Goal: Find contact information: Find contact information

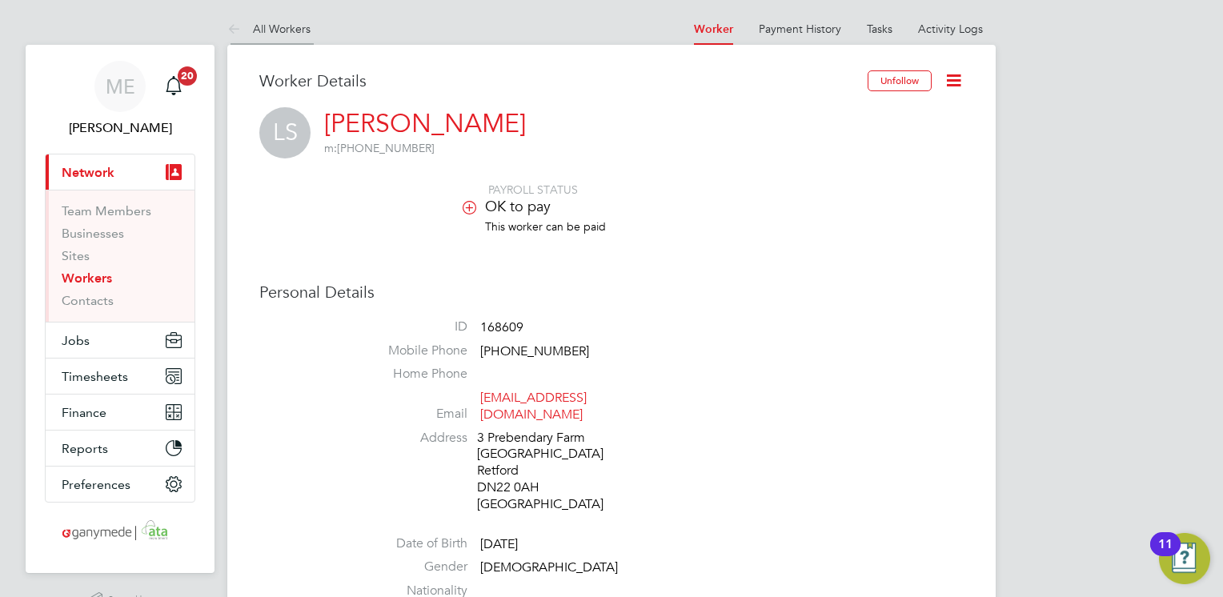
click at [239, 32] on icon at bounding box center [237, 30] width 20 height 20
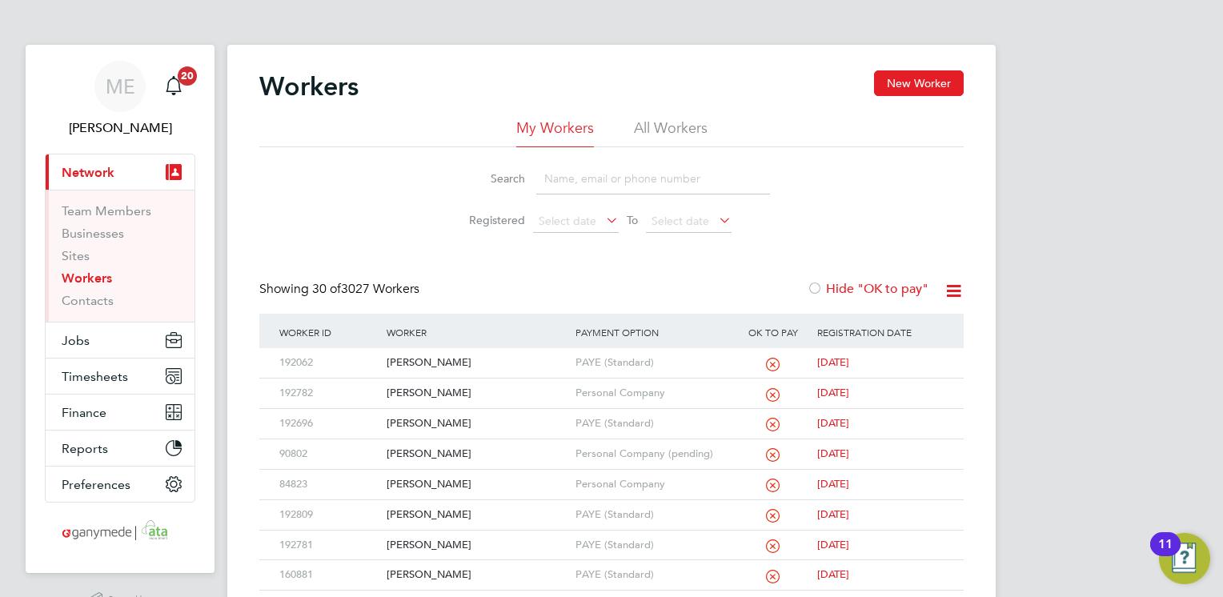
click at [548, 176] on input at bounding box center [653, 178] width 234 height 31
type input "steven"
click at [477, 362] on div "[PERSON_NAME]" at bounding box center [477, 363] width 188 height 30
click at [109, 340] on button "Jobs" at bounding box center [120, 340] width 149 height 35
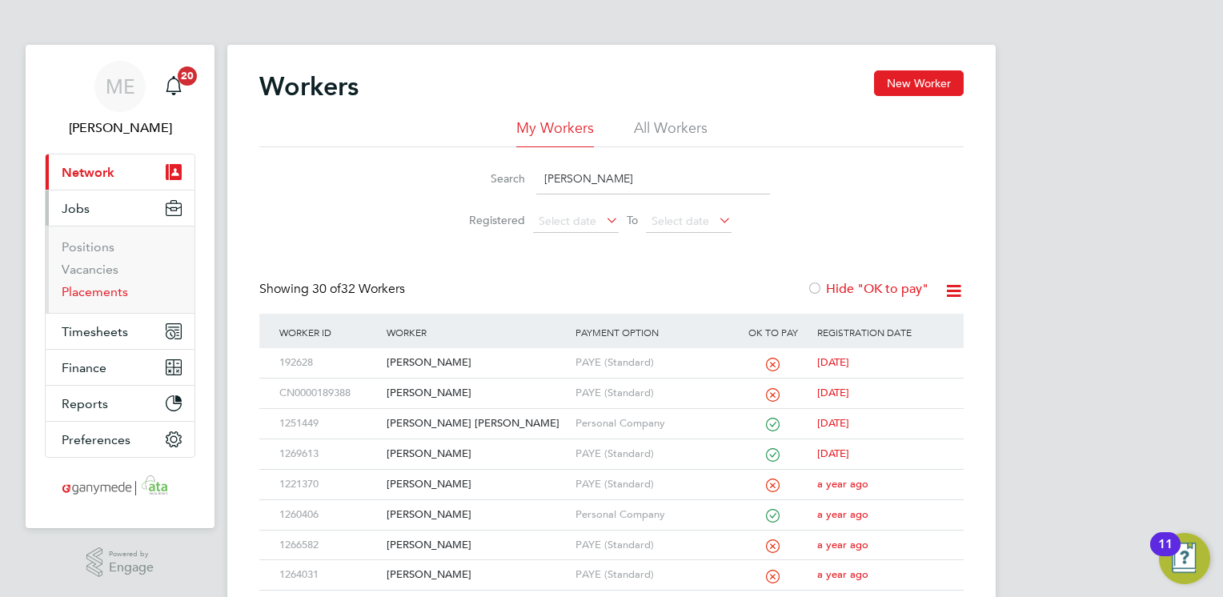
click at [83, 291] on link "Placements" at bounding box center [95, 291] width 66 height 15
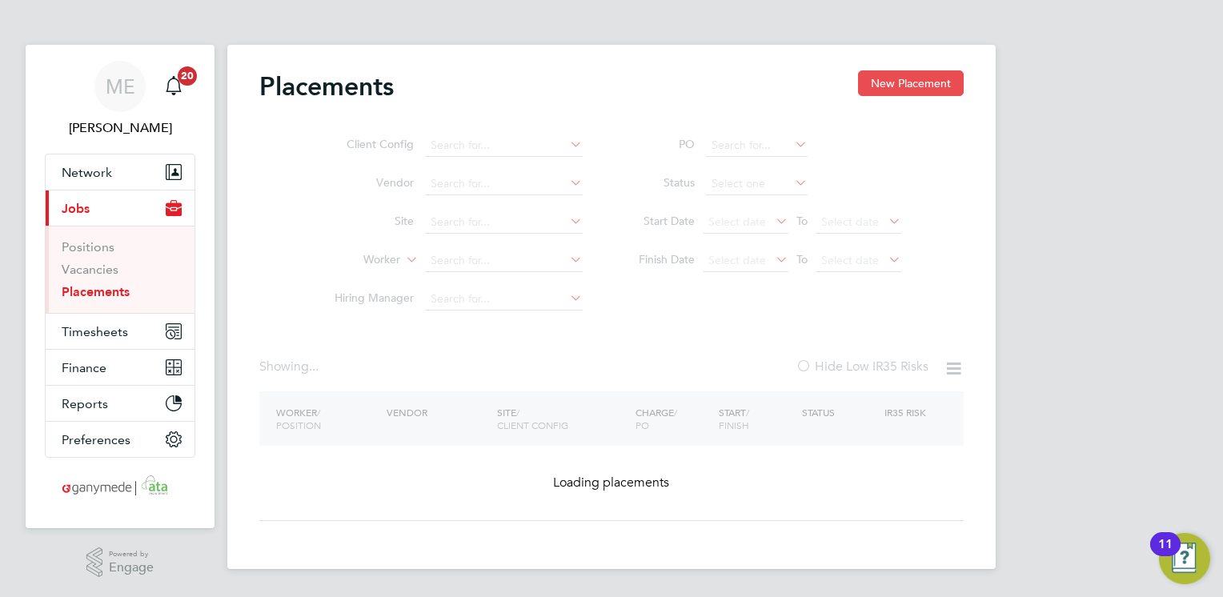
click at [887, 80] on button "New Placement" at bounding box center [911, 83] width 106 height 26
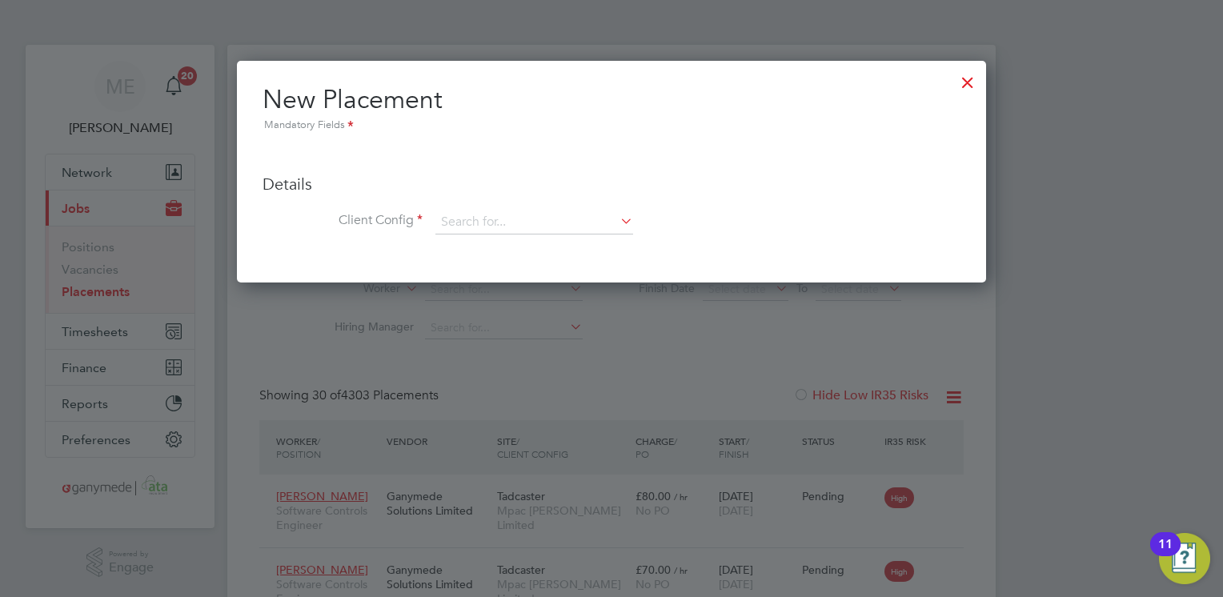
click at [964, 78] on div at bounding box center [967, 78] width 29 height 29
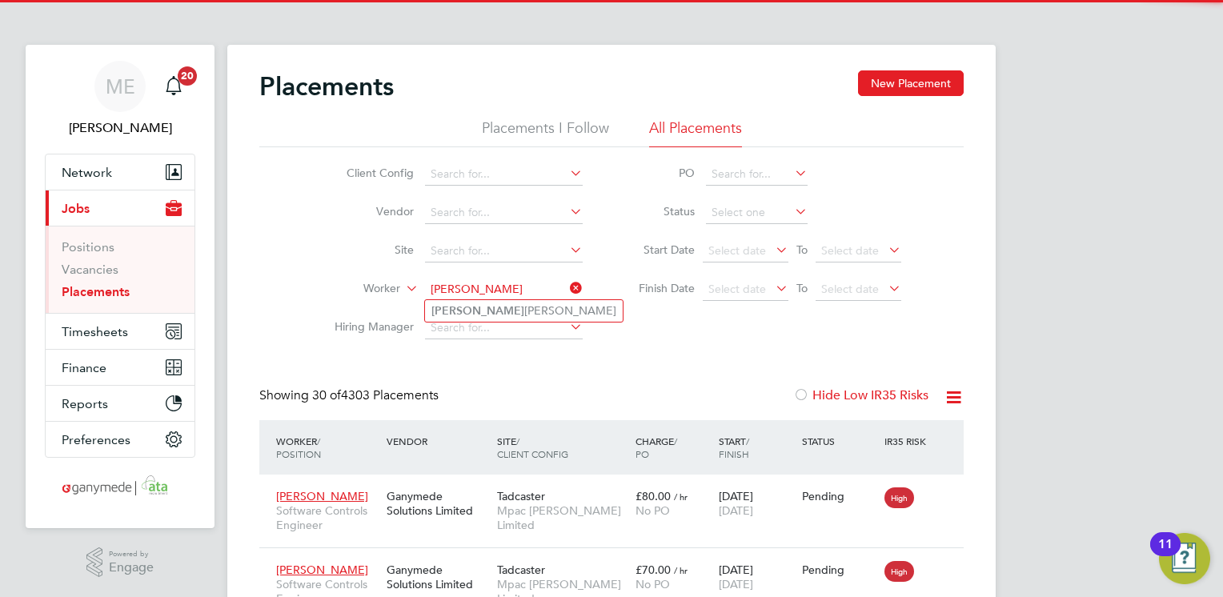
click at [461, 300] on li "Wendy Brockman" at bounding box center [524, 311] width 198 height 22
type input "Wendy Brockman"
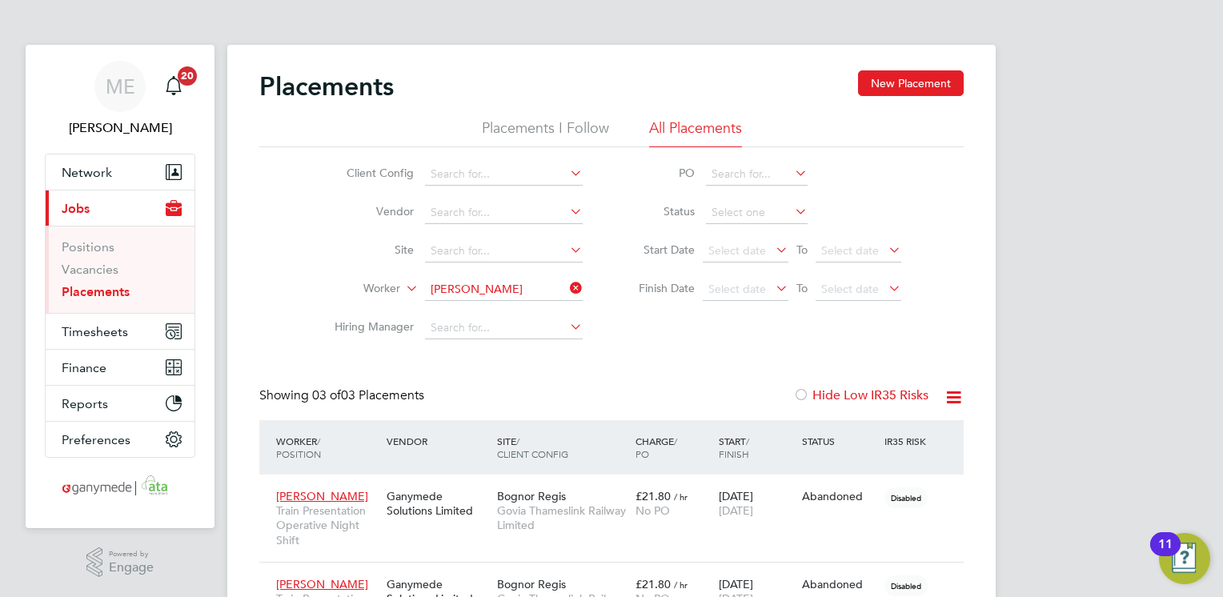
click at [1098, 375] on div "ME Mia Eckersley Notifications 20 Applications: Network Team Members Businesses…" at bounding box center [611, 413] width 1223 height 826
click at [106, 173] on span "Network" at bounding box center [87, 172] width 50 height 15
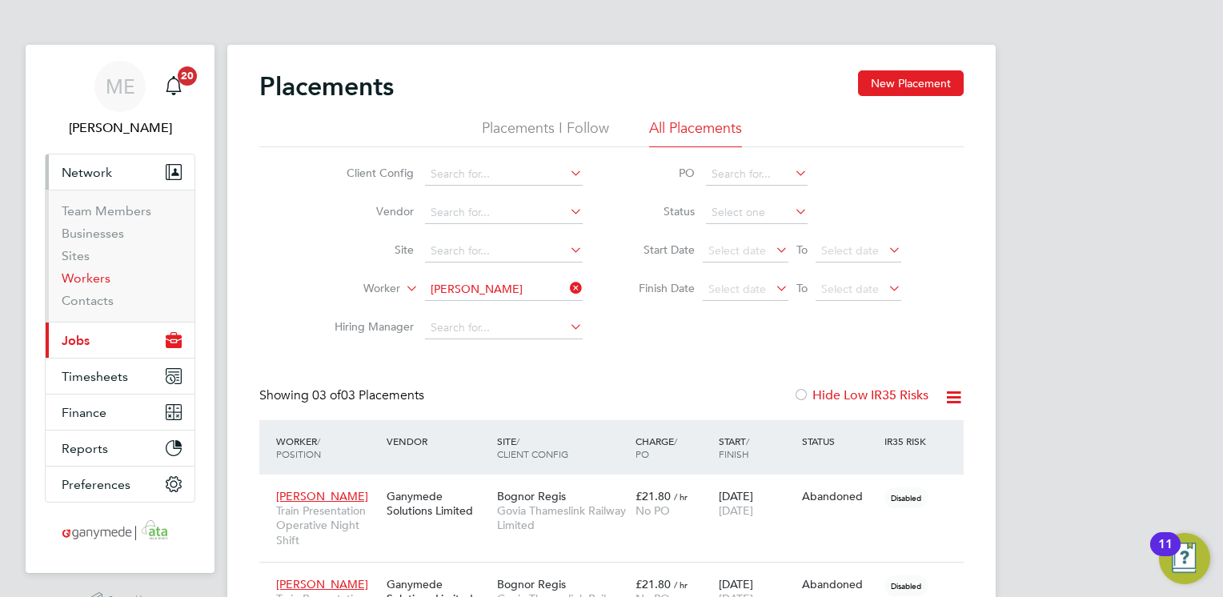
click at [80, 279] on link "Workers" at bounding box center [86, 278] width 49 height 15
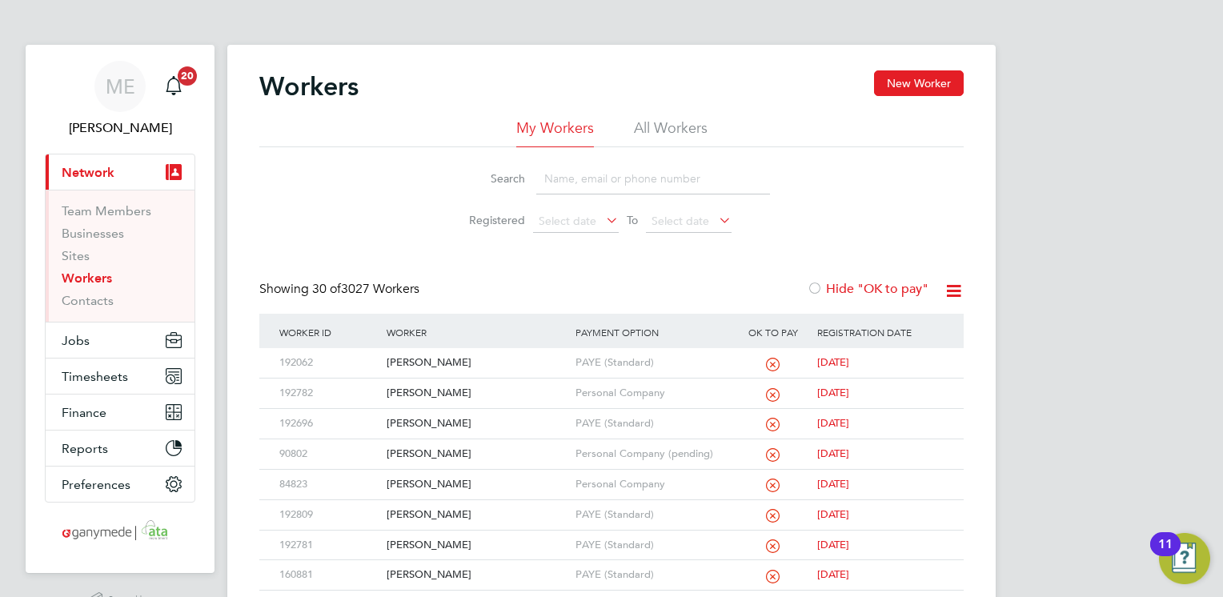
click at [596, 180] on input at bounding box center [653, 178] width 234 height 31
type input "steve"
click at [480, 353] on div "[PERSON_NAME]" at bounding box center [477, 363] width 188 height 30
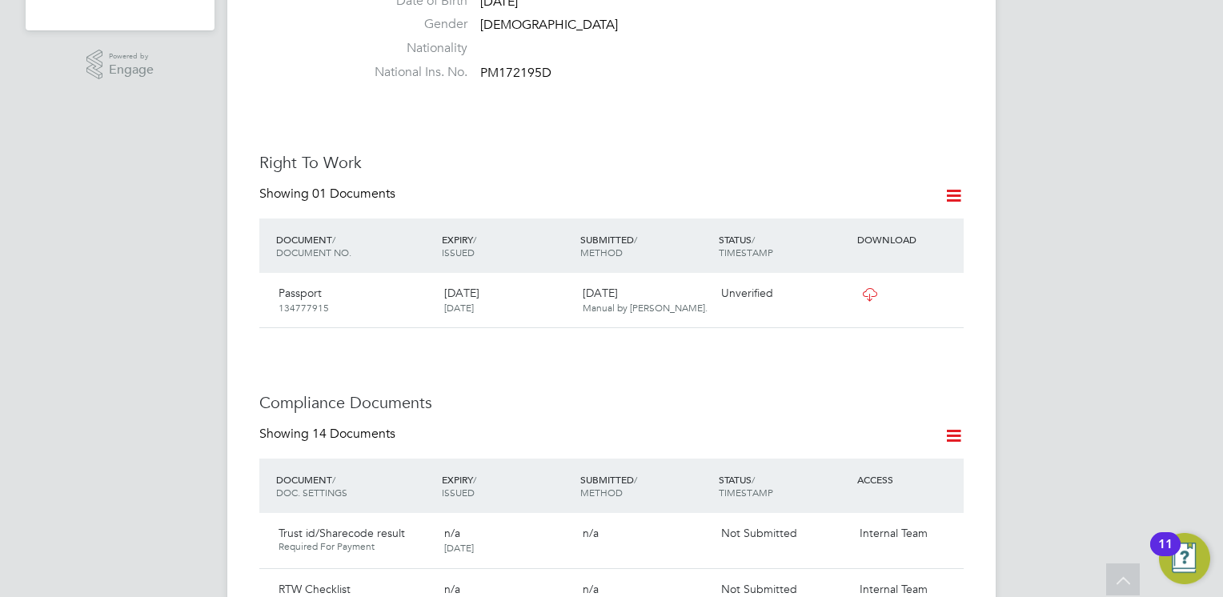
scroll to position [544, 0]
click at [867, 287] on icon at bounding box center [870, 293] width 20 height 13
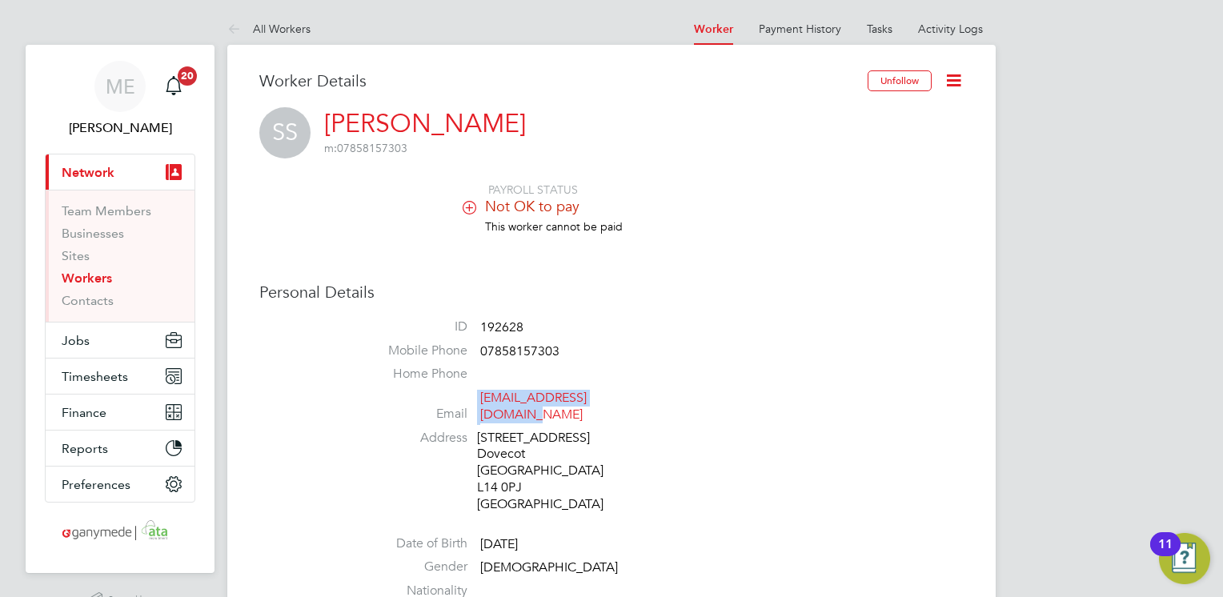
drag, startPoint x: 645, startPoint y: 396, endPoint x: 524, endPoint y: 387, distance: 121.3
click at [524, 387] on ul "ID 192628 Mobile Phone [PHONE_NUMBER] Home Phone Email [EMAIL_ADDRESS][DOMAIN_N…" at bounding box center [659, 475] width 608 height 312
copy li "[EMAIL_ADDRESS][DOMAIN_NAME]"
